Goal: Obtain resource: Download file/media

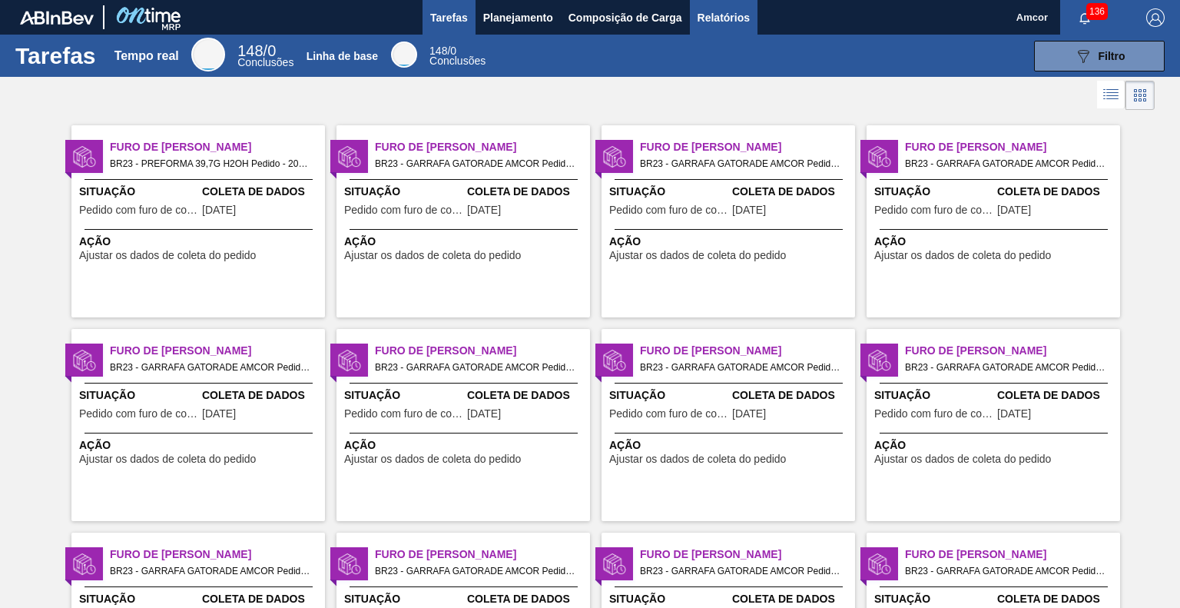
click at [744, 15] on font "Relatórios" at bounding box center [724, 18] width 52 height 12
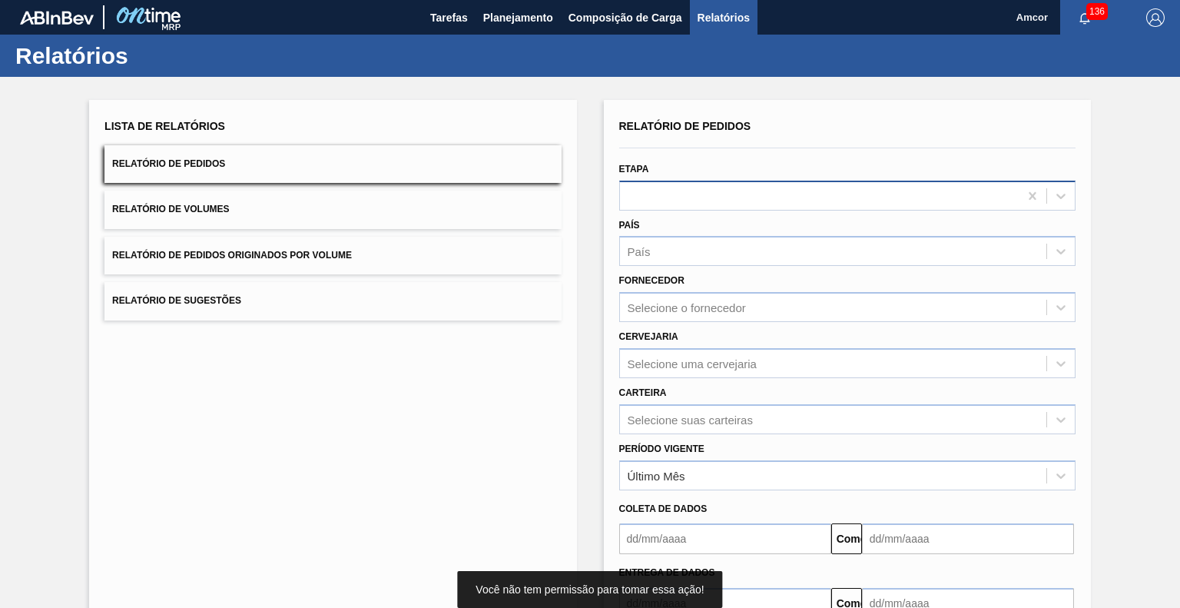
click at [748, 189] on div at bounding box center [819, 195] width 399 height 22
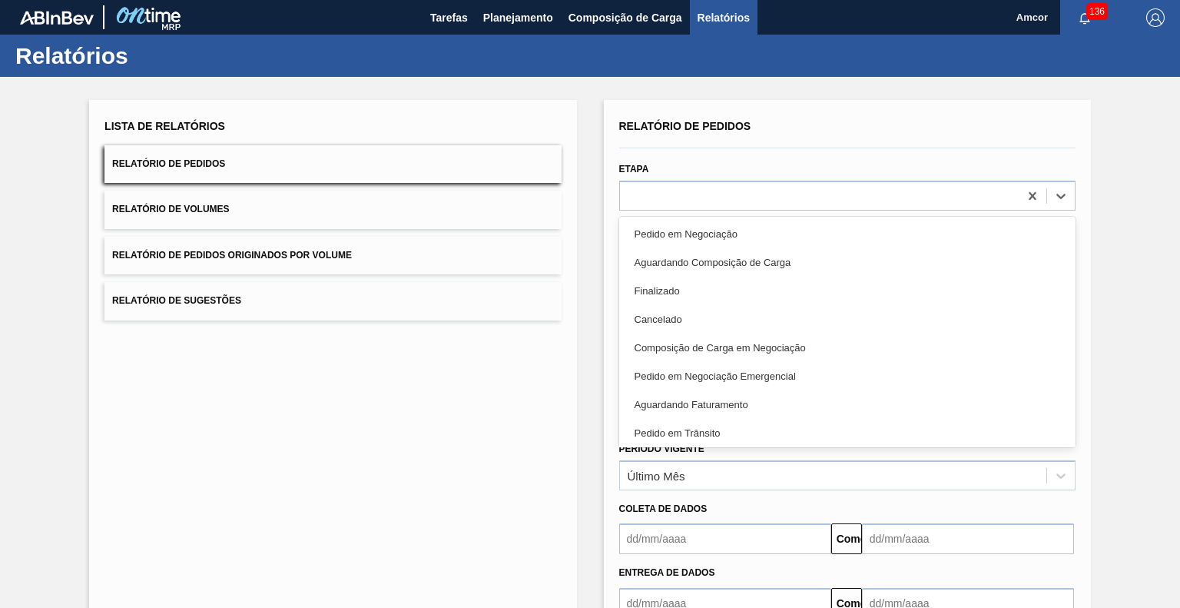
click at [728, 433] on div "Pedido em Trânsito" at bounding box center [847, 433] width 456 height 28
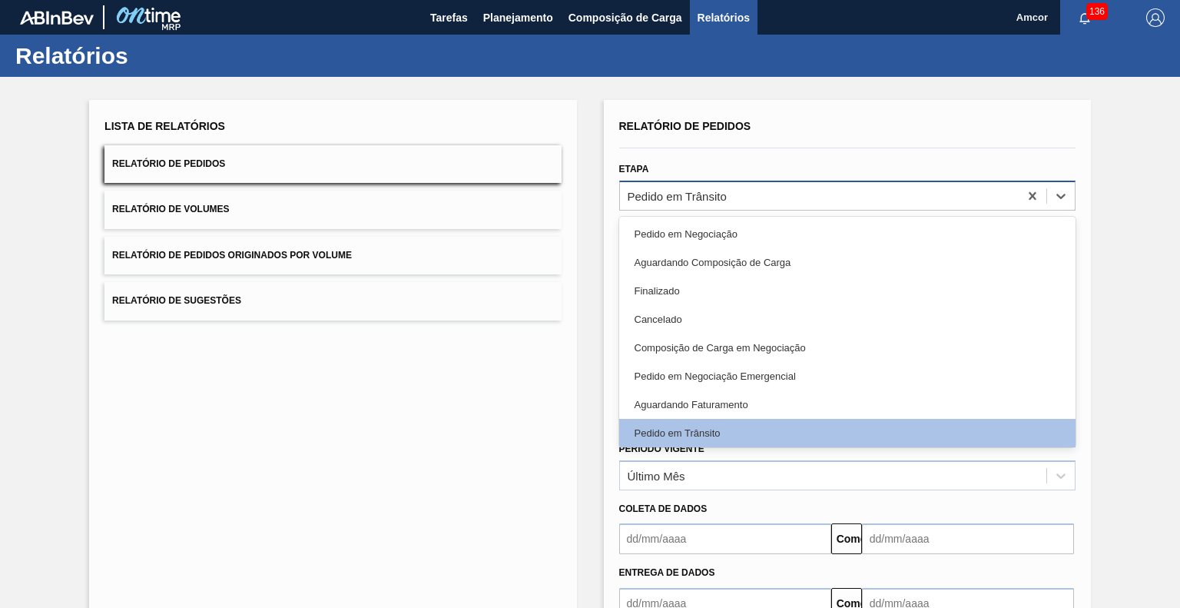
click at [744, 197] on div "Pedido em Trânsito" at bounding box center [819, 195] width 399 height 22
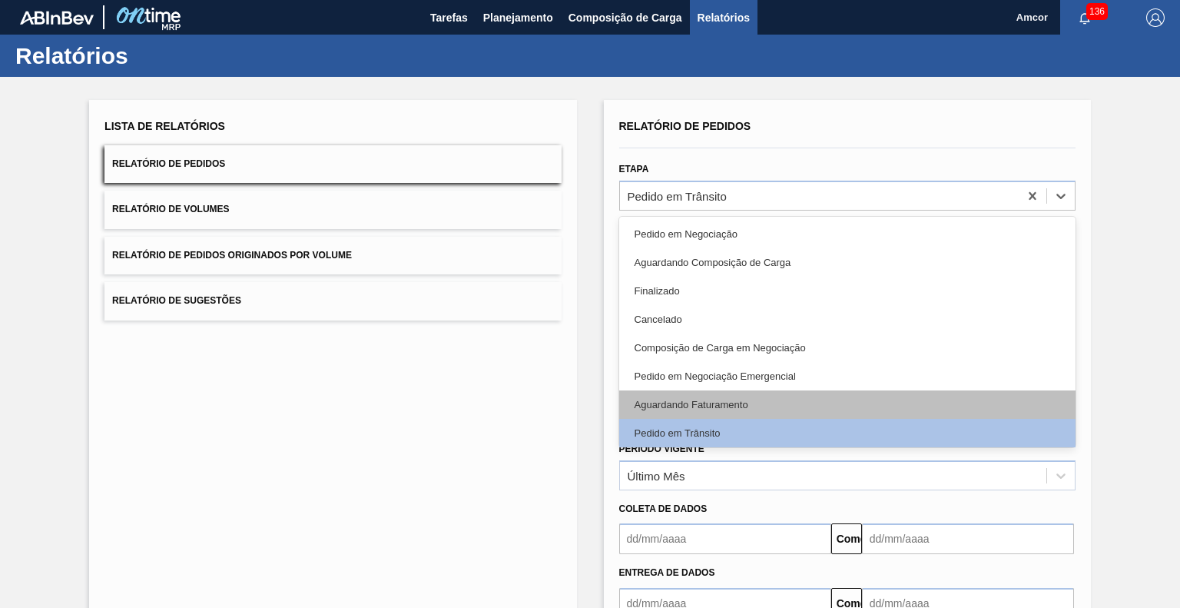
click at [721, 396] on div "Aguardando Faturamento" at bounding box center [847, 404] width 456 height 28
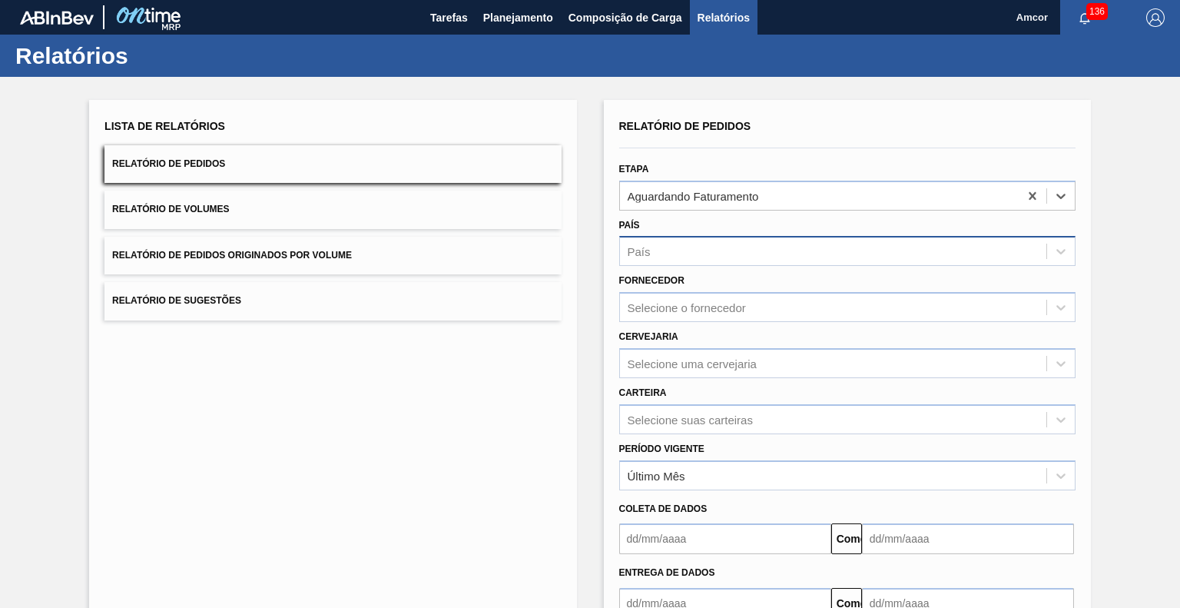
click at [708, 257] on div "País" at bounding box center [833, 252] width 426 height 22
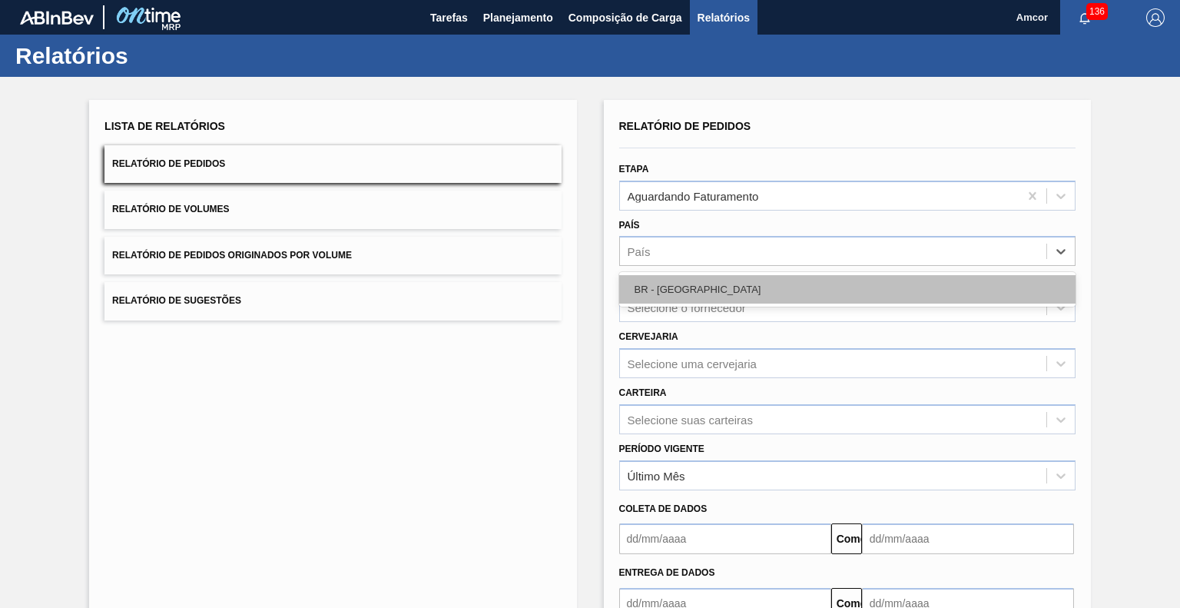
click at [711, 280] on div "BR - [GEOGRAPHIC_DATA]" at bounding box center [847, 289] width 456 height 28
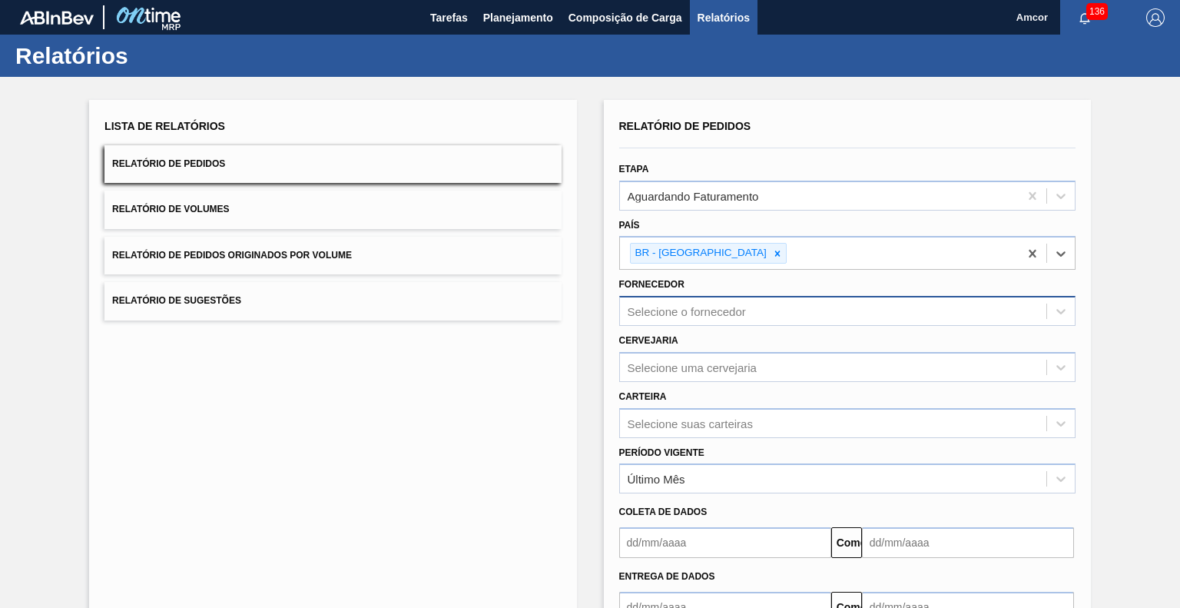
click at [709, 306] on font "Selecione o fornecedor" at bounding box center [687, 311] width 118 height 13
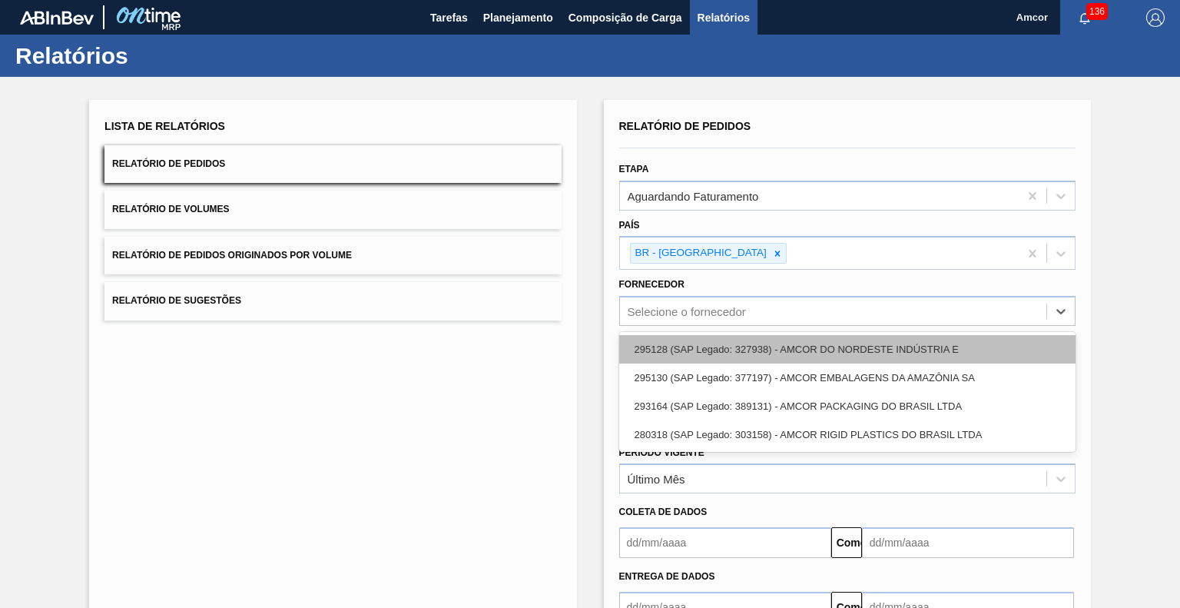
click at [732, 347] on font "295128 (SAP Legado: 327938) - AMCOR DO NORDESTE INDÚSTRIA E" at bounding box center [797, 349] width 324 height 12
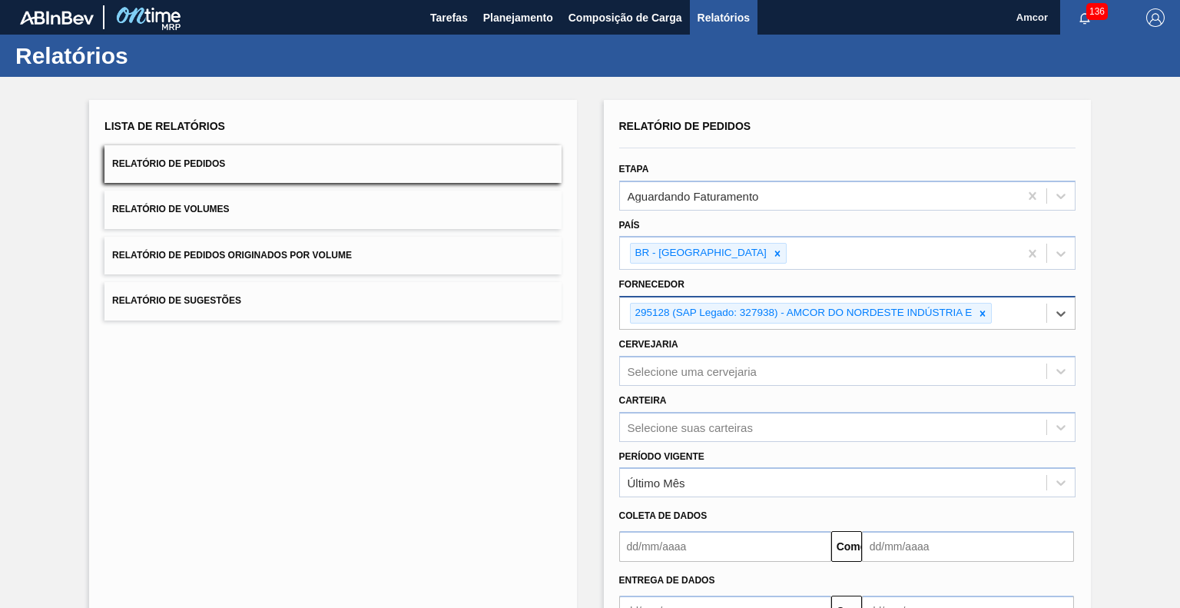
click at [1005, 308] on div "295128 (SAP Legado: 327938) - AMCOR DO NORDESTE INDÚSTRIA E" at bounding box center [833, 313] width 426 height 32
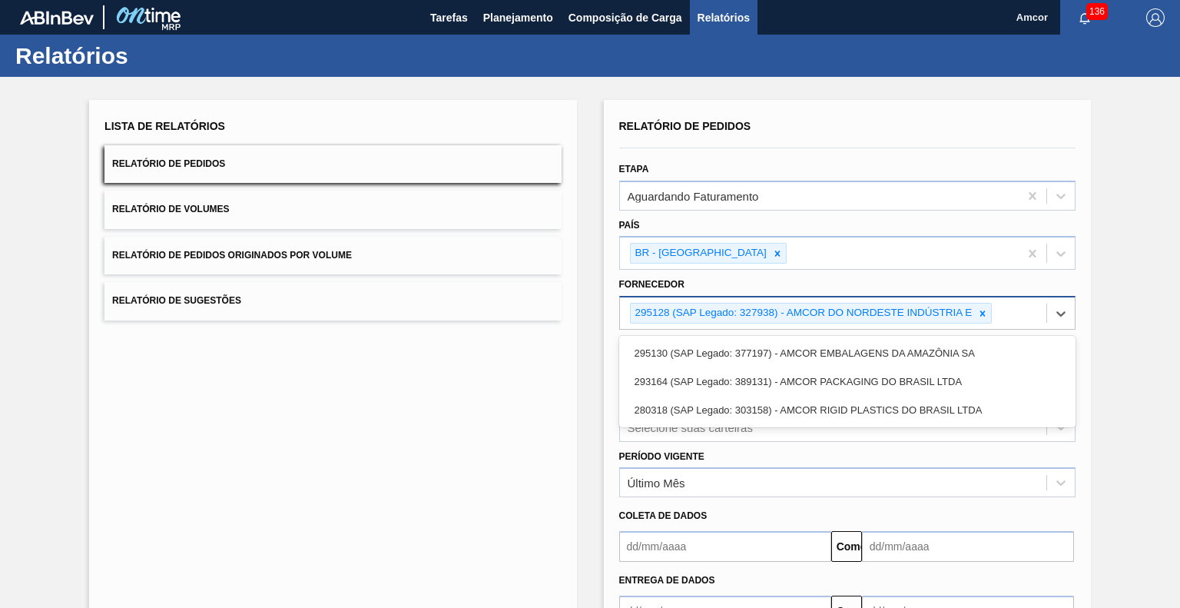
click at [937, 350] on font "295130 (SAP Legado: 377197) - AMCOR EMBALAGENS DA AMAZÔNIA SA" at bounding box center [805, 353] width 340 height 12
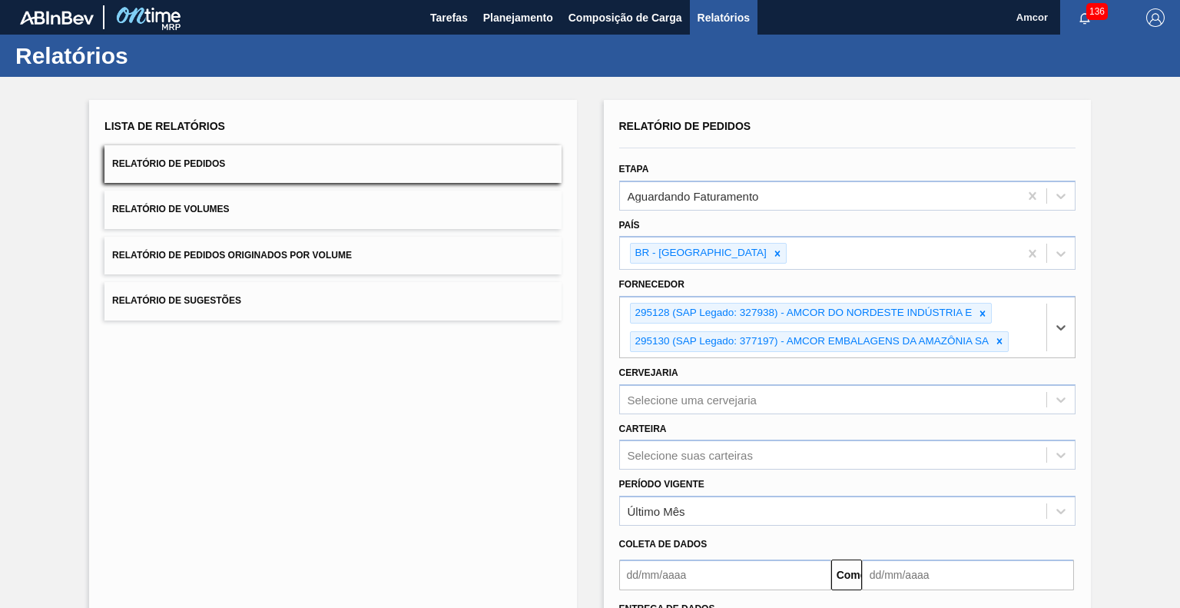
scroll to position [135, 0]
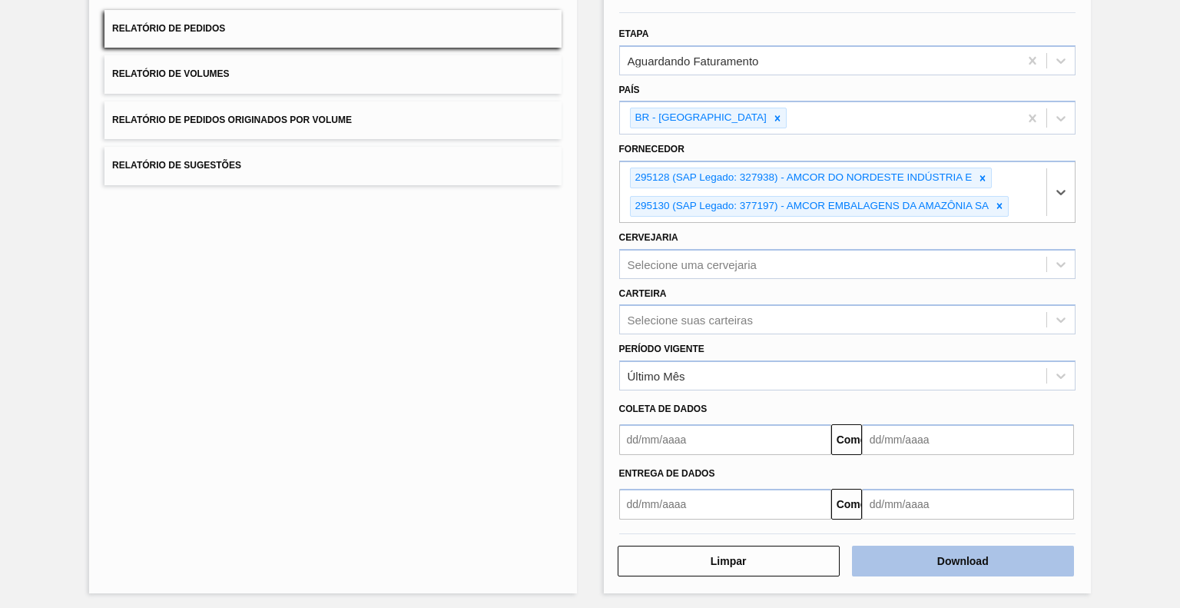
click at [910, 552] on button "Download" at bounding box center [963, 561] width 222 height 31
